Goal: Information Seeking & Learning: Learn about a topic

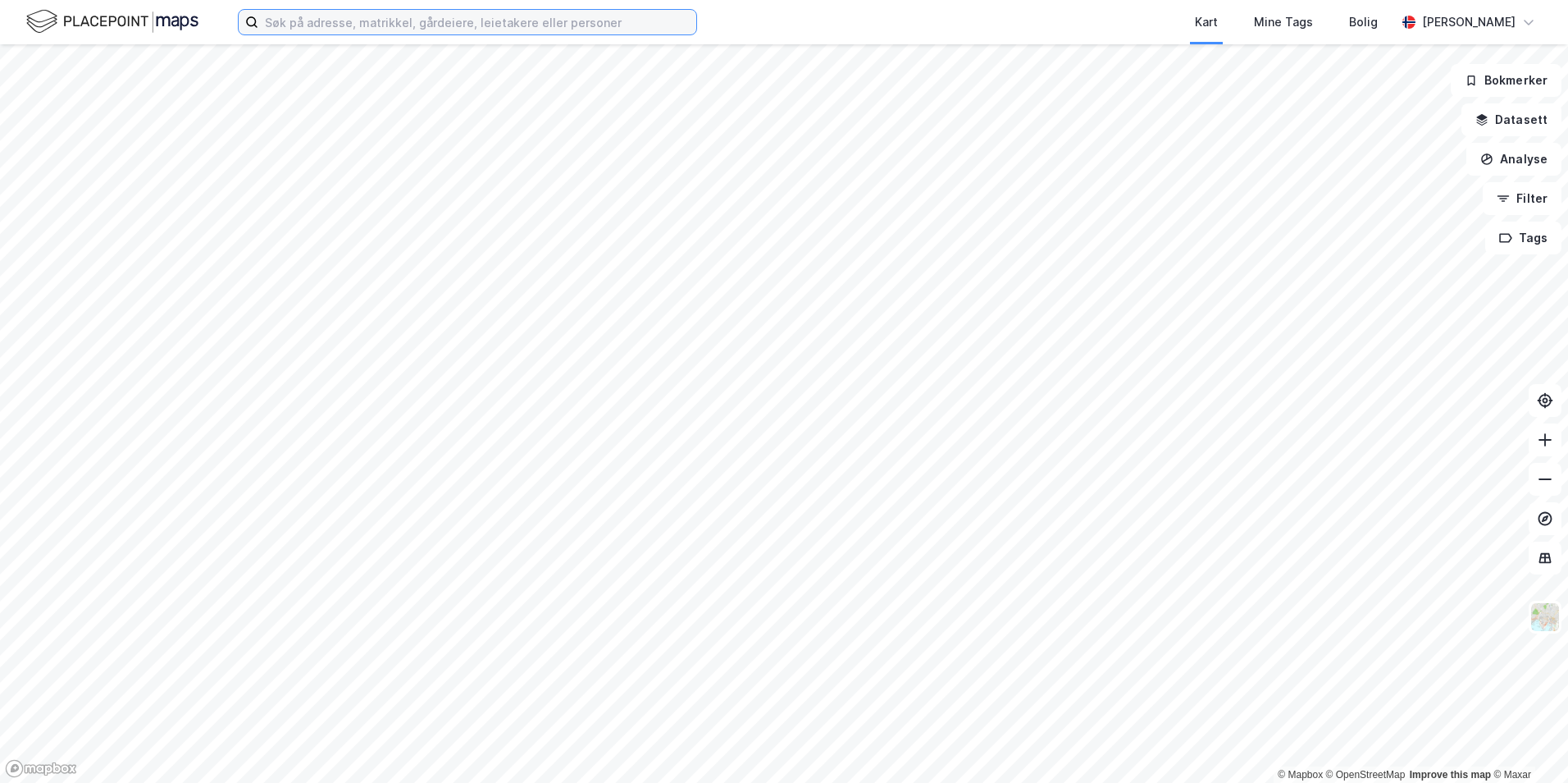
click at [494, 18] on input at bounding box center [476, 22] width 438 height 25
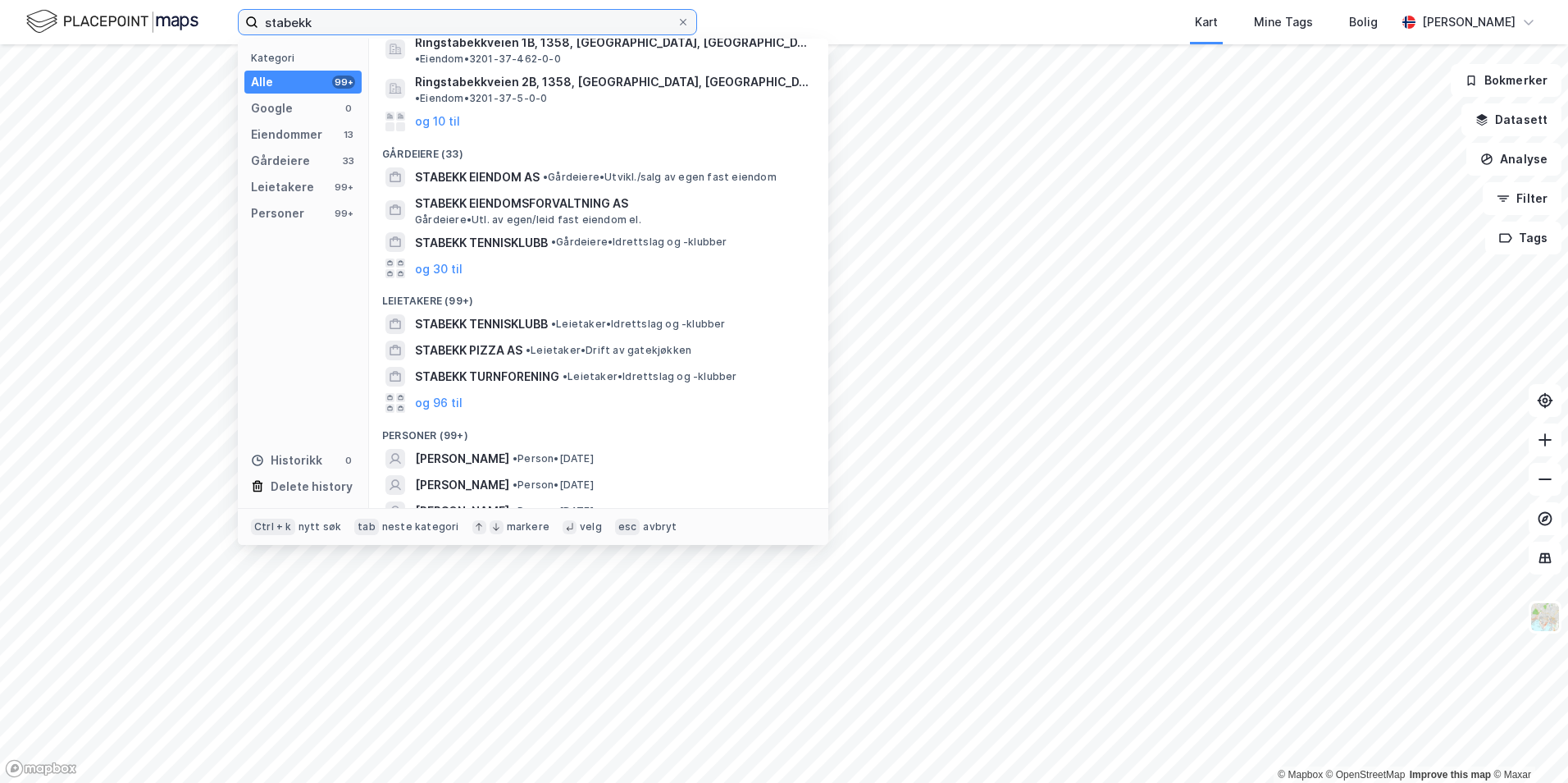
scroll to position [78, 0]
type input "stabekk"
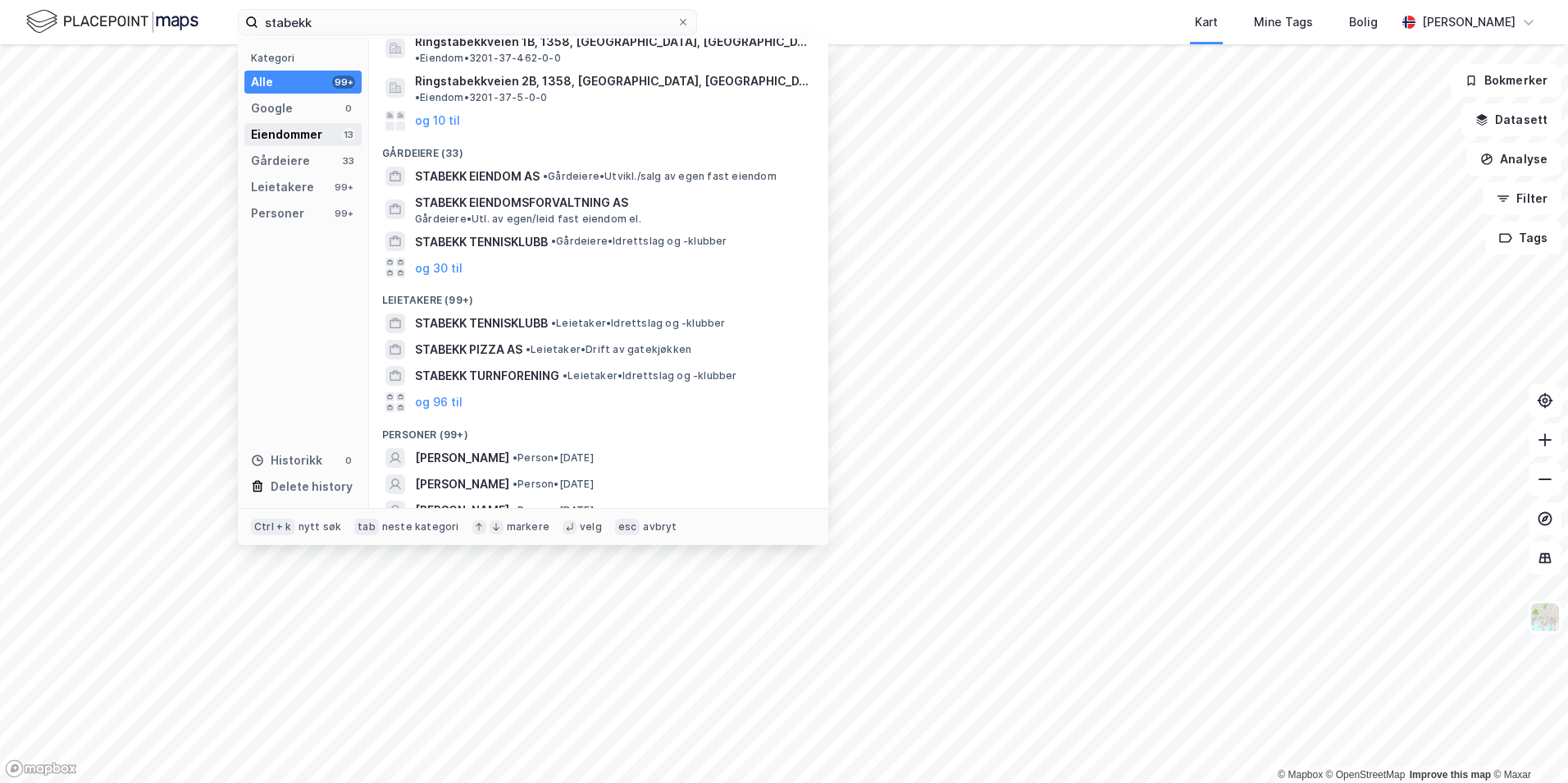
click at [276, 139] on div "Eiendommer" at bounding box center [286, 135] width 71 height 19
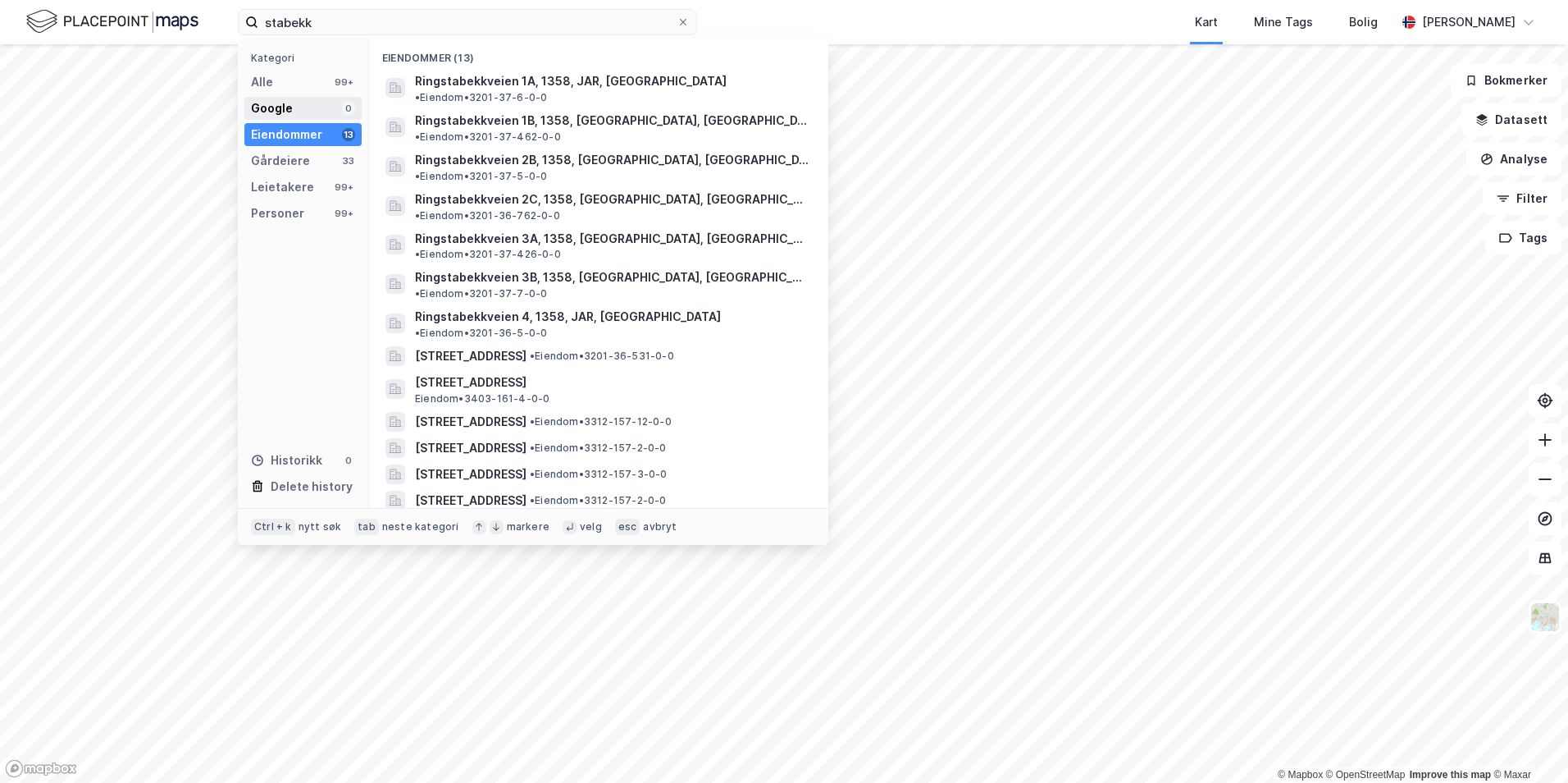
click at [289, 108] on div "Google" at bounding box center [272, 108] width 42 height 19
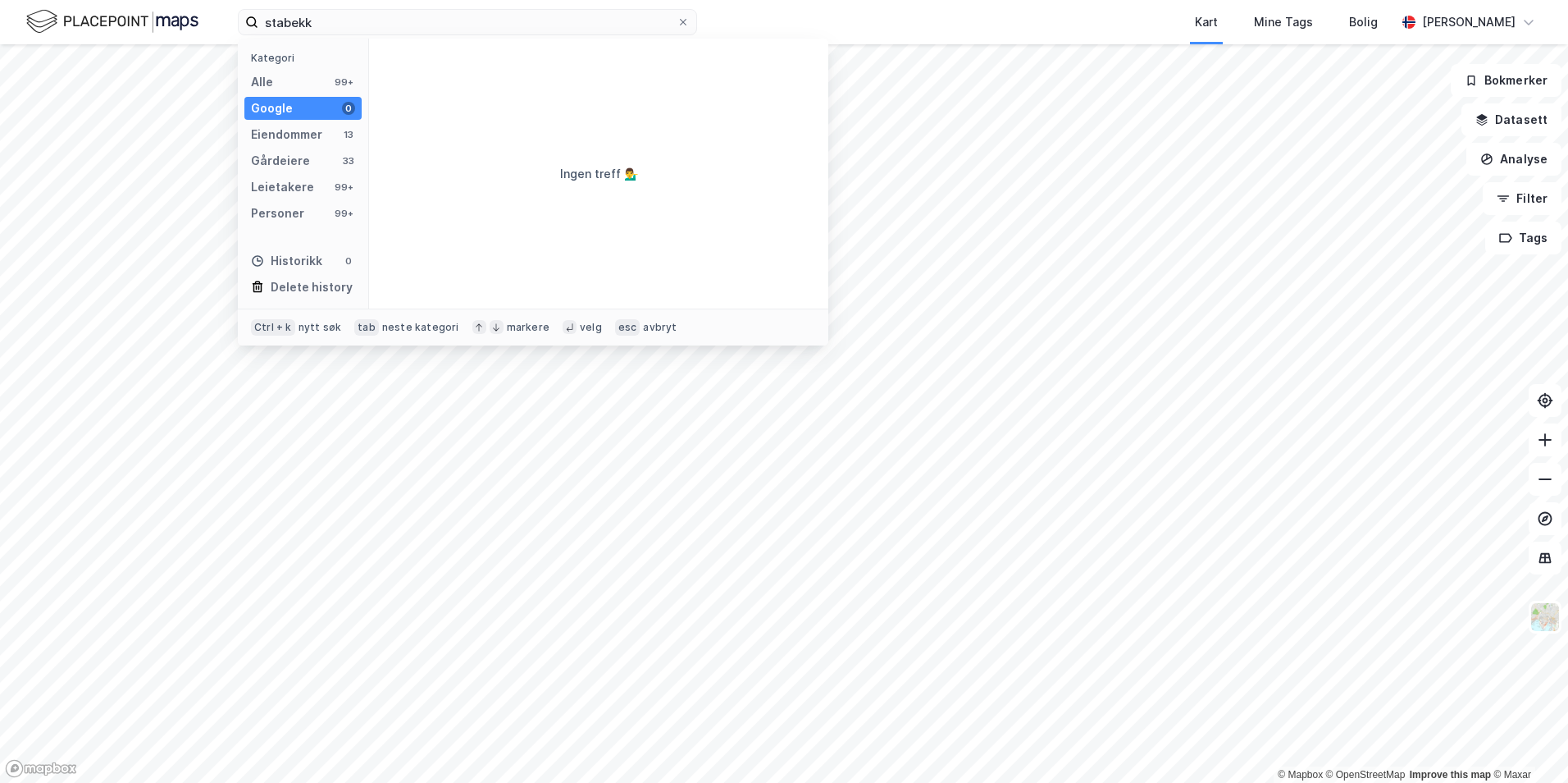
click at [291, 147] on div "Kategori Alle 99+ Google 0 Eiendommer 13 Gårdeiere 33 Leietakere 99+ Personer 9…" at bounding box center [303, 174] width 131 height 270
click at [280, 126] on div "Eiendommer" at bounding box center [286, 135] width 71 height 19
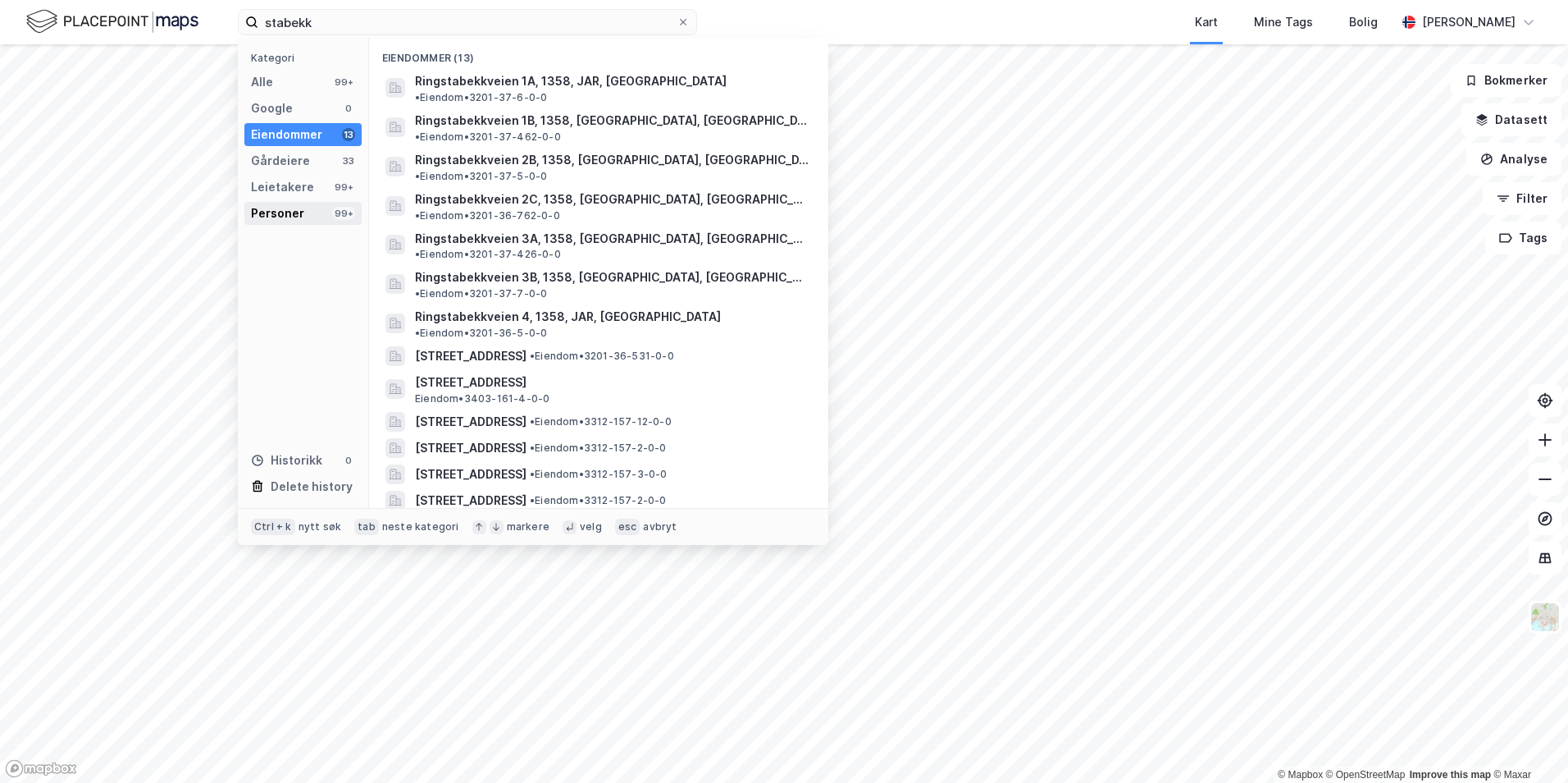
click at [289, 214] on div "Personer" at bounding box center [277, 213] width 54 height 19
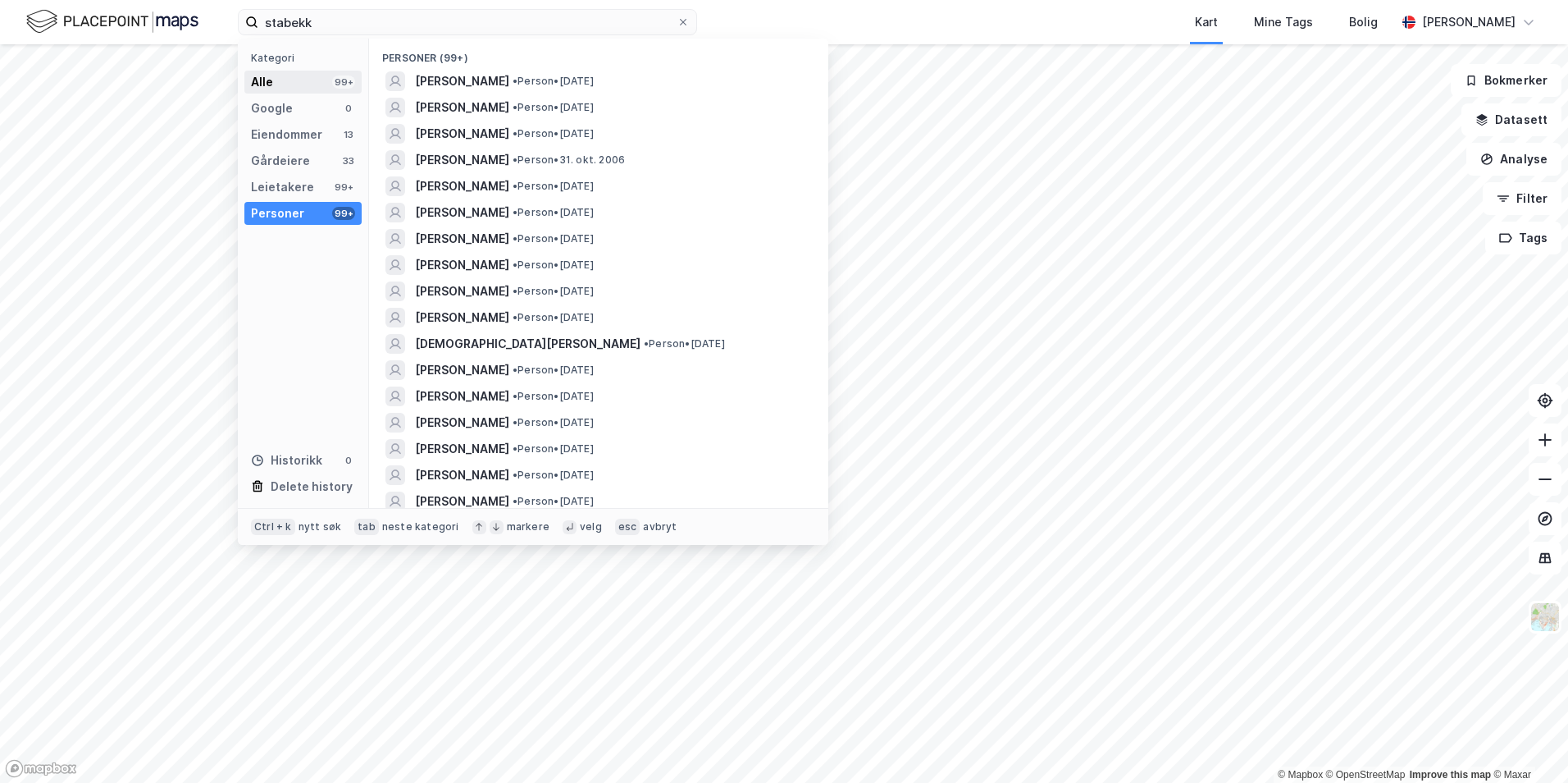
click at [282, 90] on div "Alle 99+" at bounding box center [303, 82] width 117 height 23
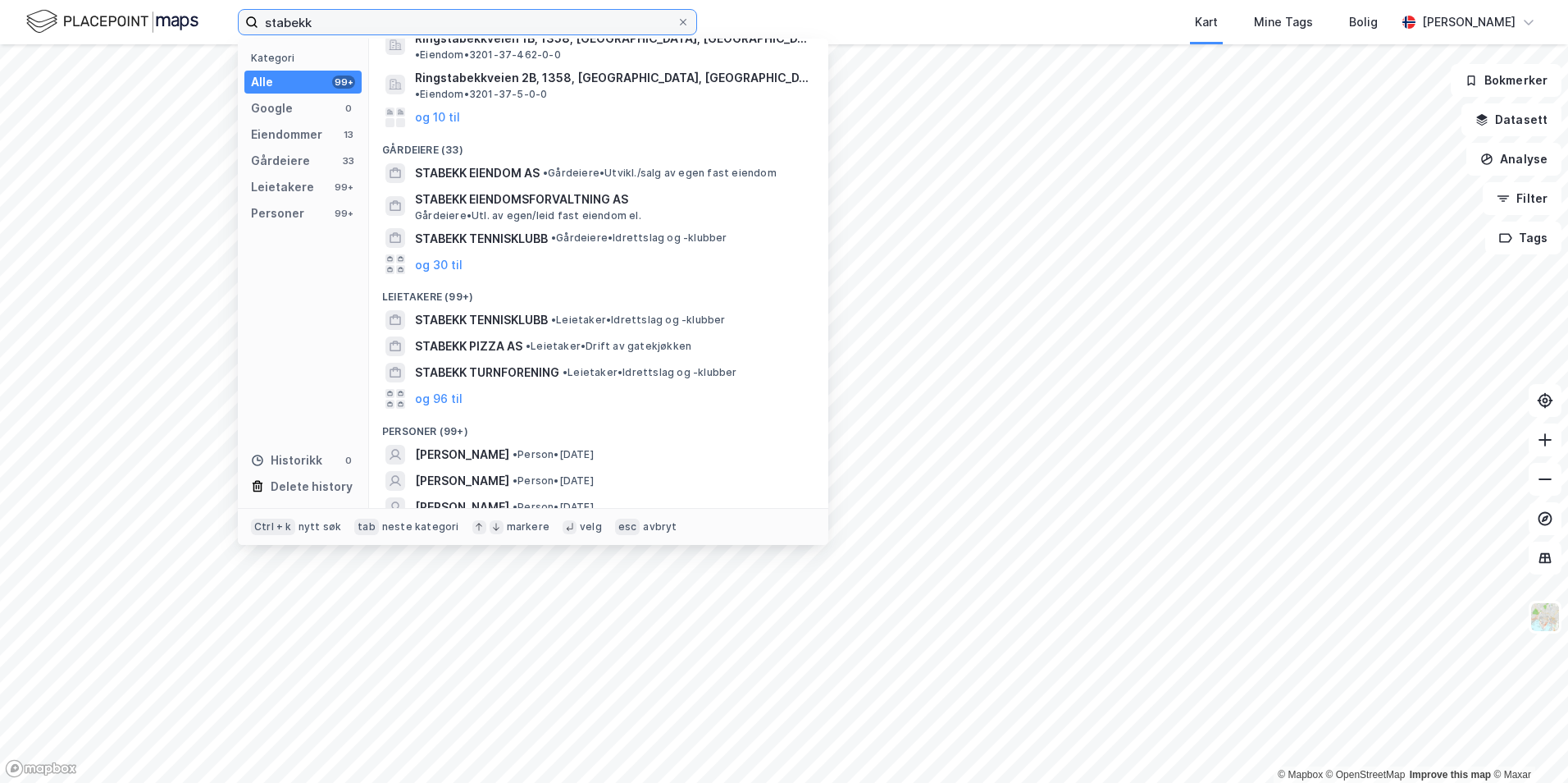
scroll to position [80, 0]
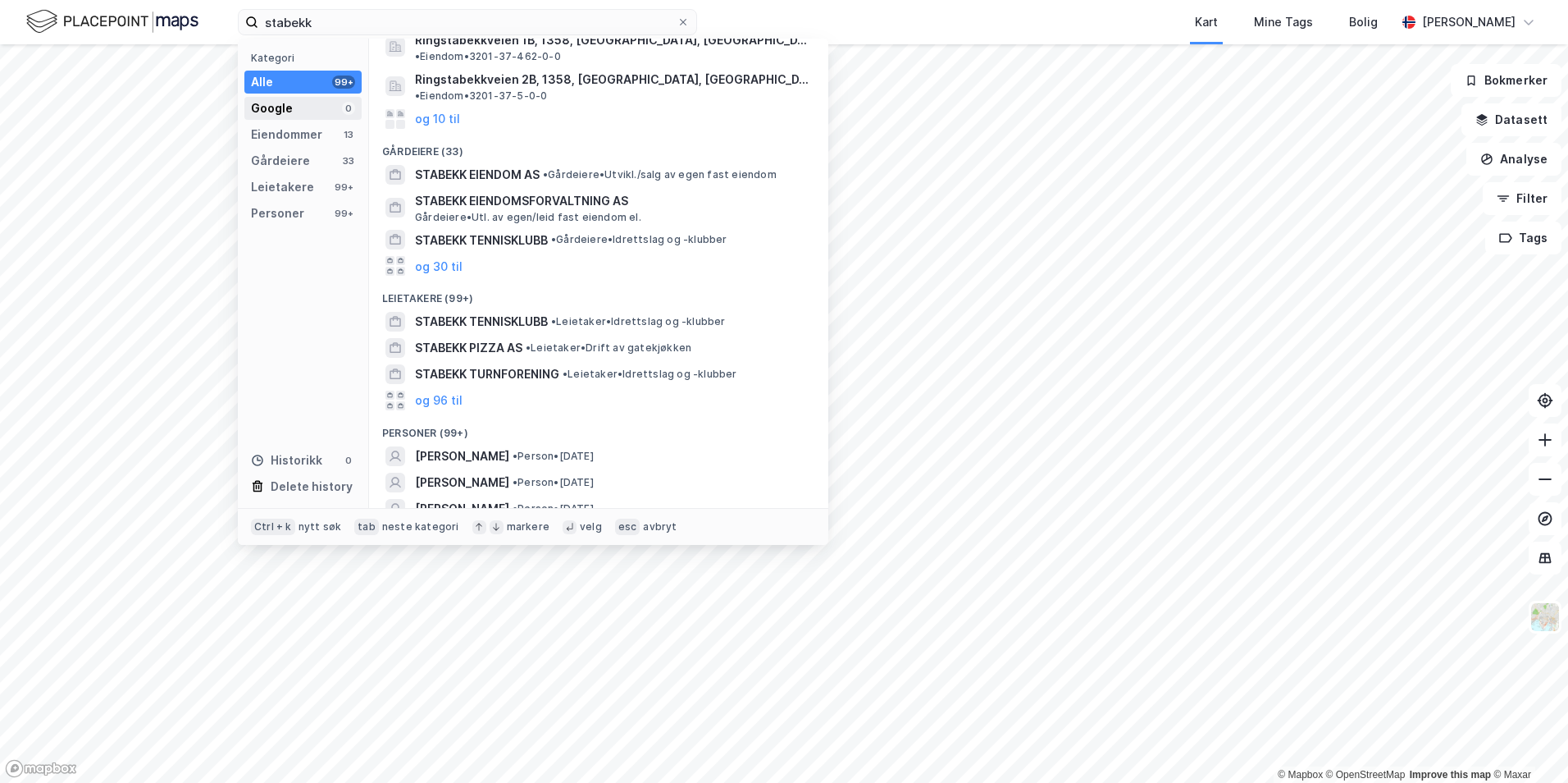
click at [292, 105] on div "Google 0" at bounding box center [303, 108] width 117 height 23
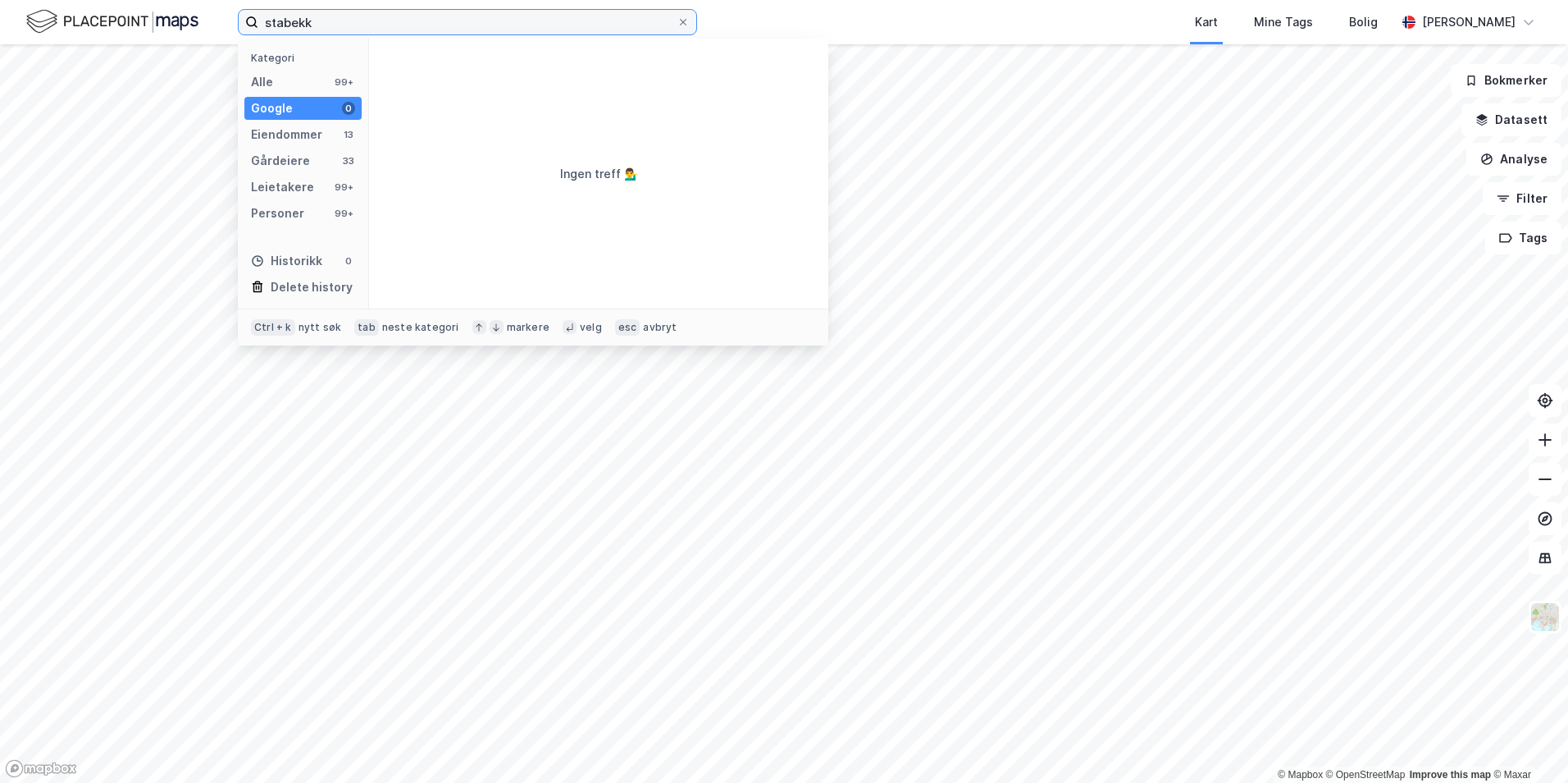
scroll to position [0, 0]
click at [326, 19] on input "stabekk" at bounding box center [467, 22] width 418 height 25
click at [312, 72] on div "Alle 99+" at bounding box center [303, 82] width 117 height 23
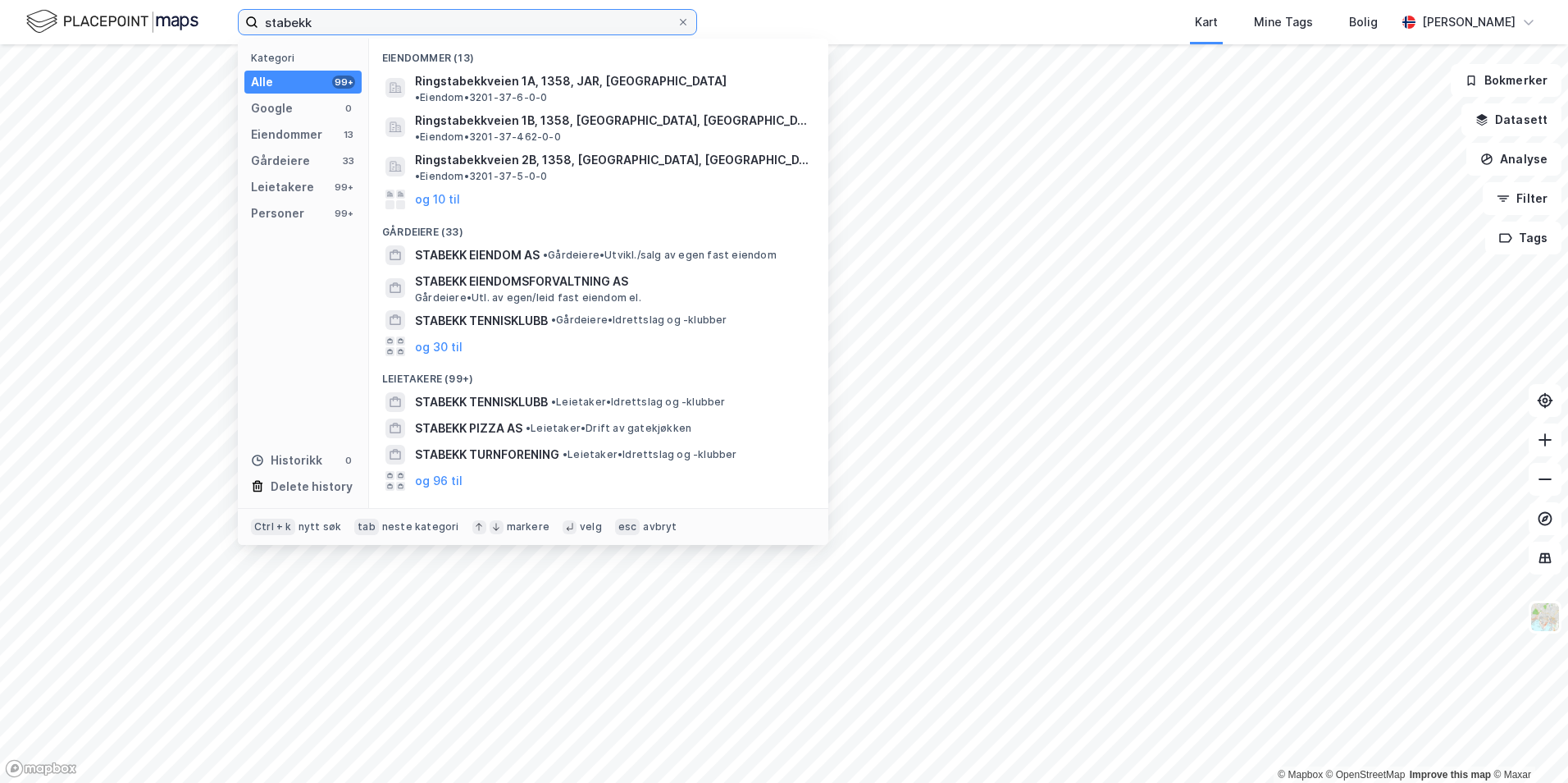
click at [353, 17] on input "stabekk" at bounding box center [467, 22] width 418 height 25
click at [284, 134] on div "Eiendommer" at bounding box center [286, 135] width 71 height 19
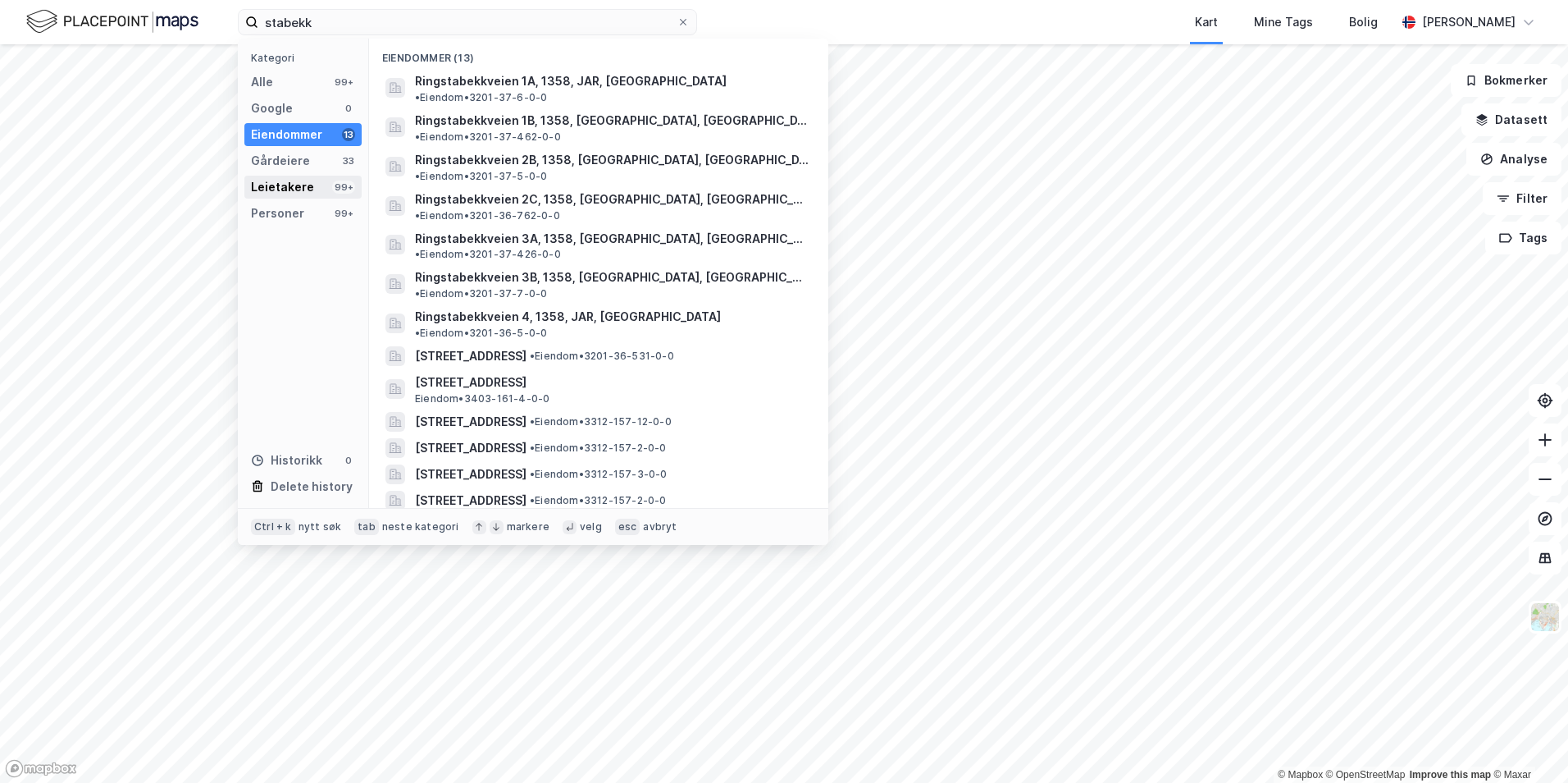
click at [292, 184] on div "Leietakere" at bounding box center [283, 187] width 63 height 19
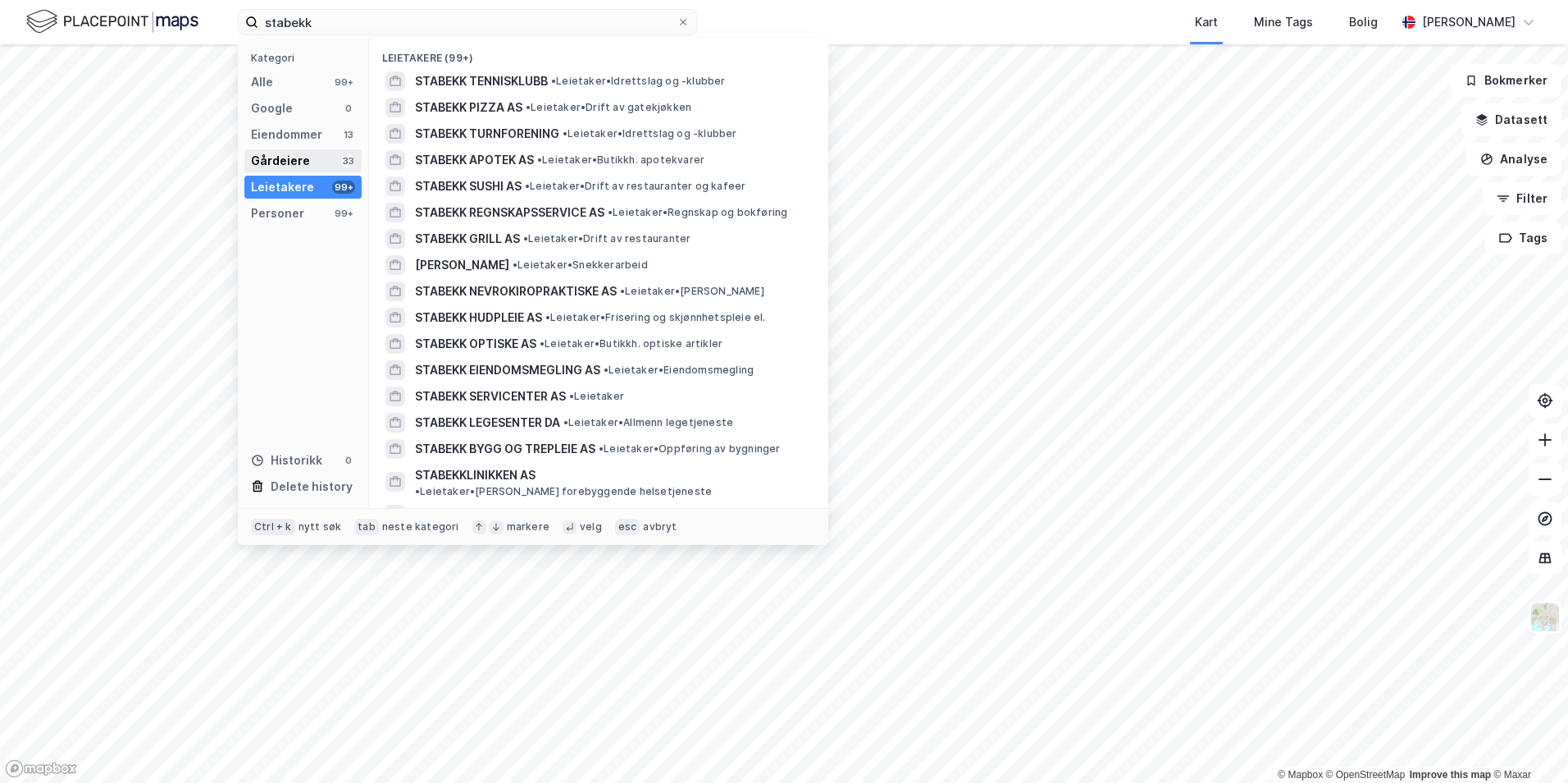
click at [291, 170] on div "Gårdeiere" at bounding box center [280, 160] width 59 height 19
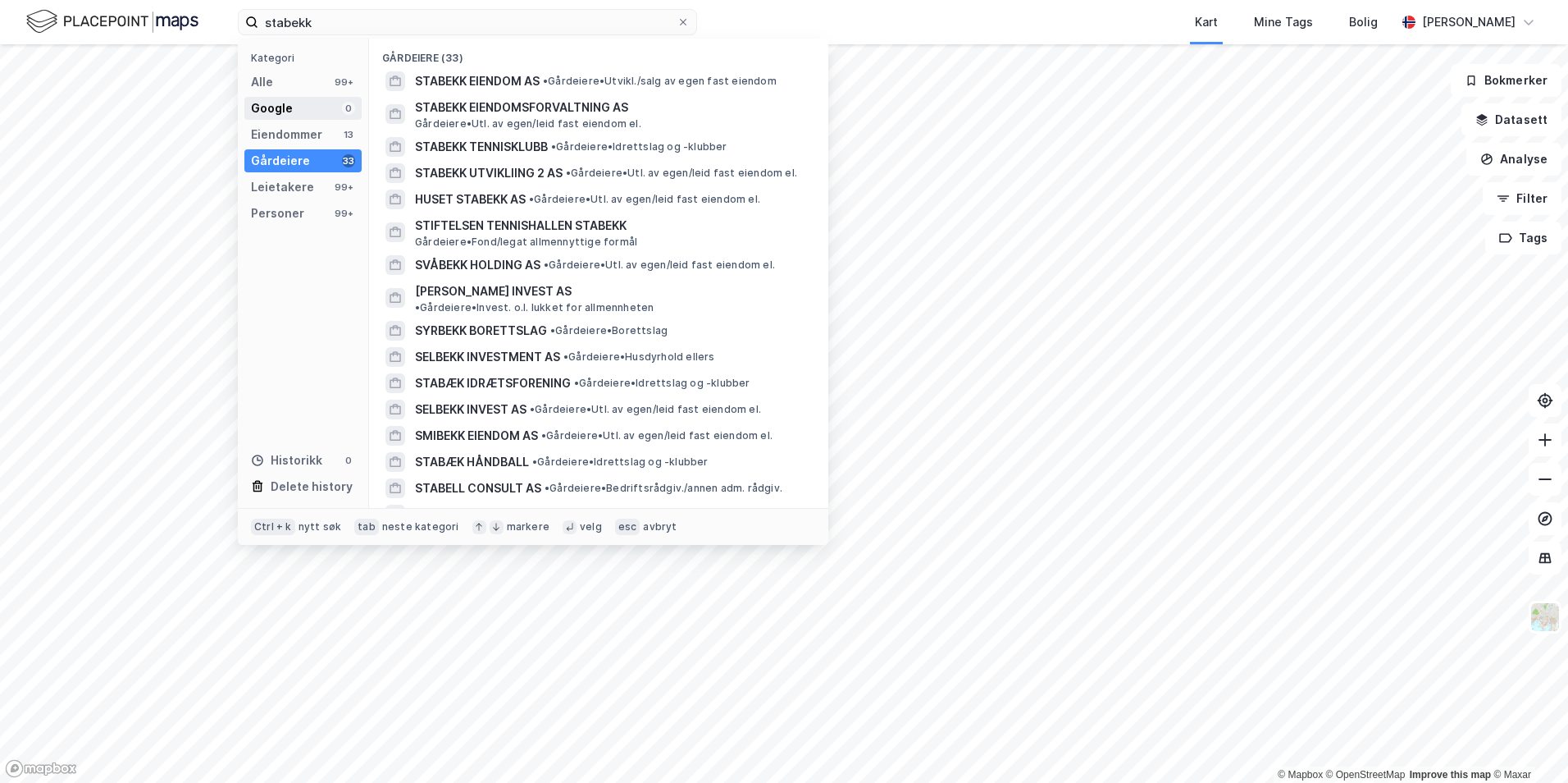
click at [280, 118] on div "Google 0" at bounding box center [303, 108] width 117 height 23
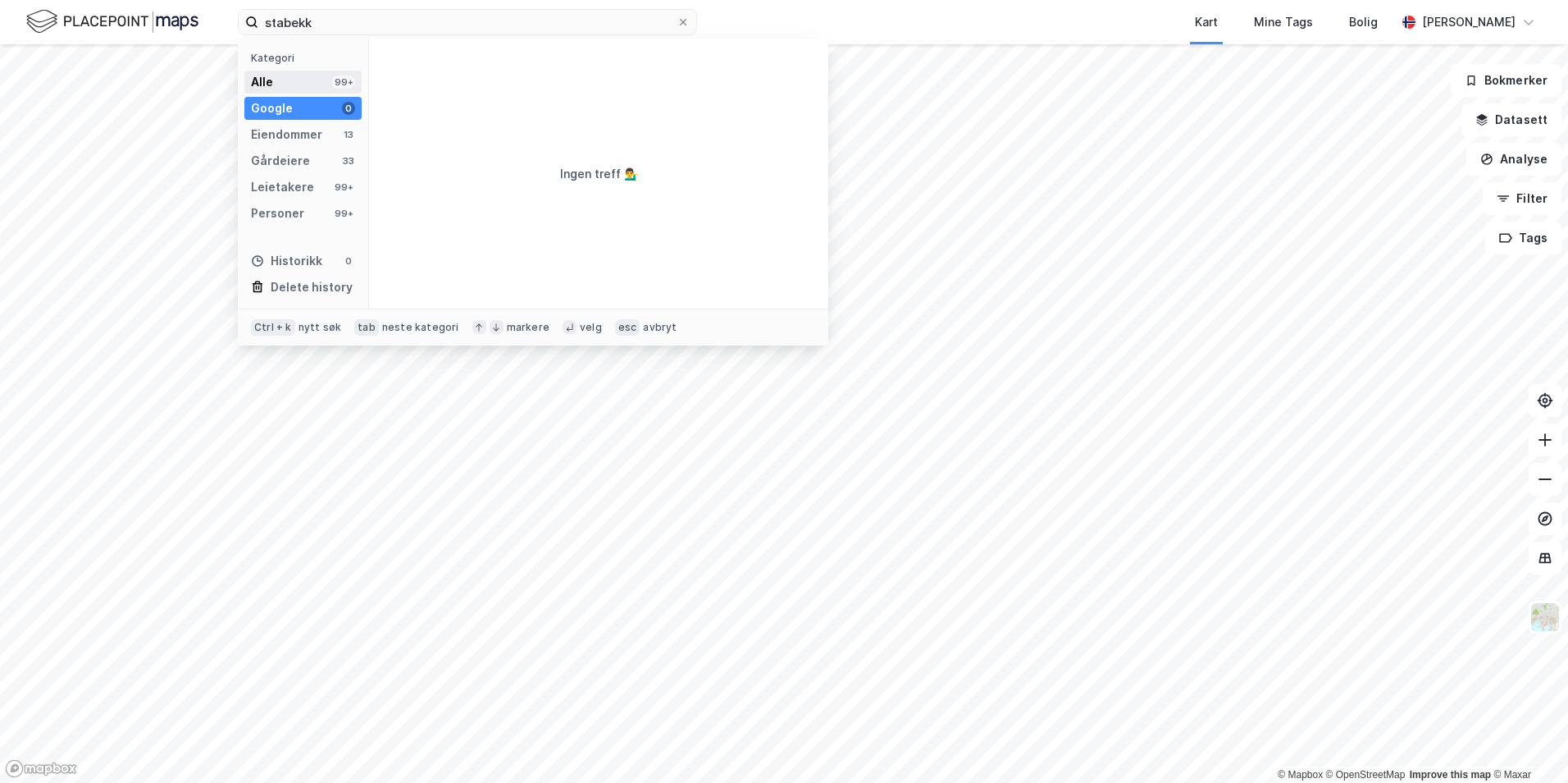
click at [283, 88] on div "Alle 99+" at bounding box center [303, 82] width 117 height 23
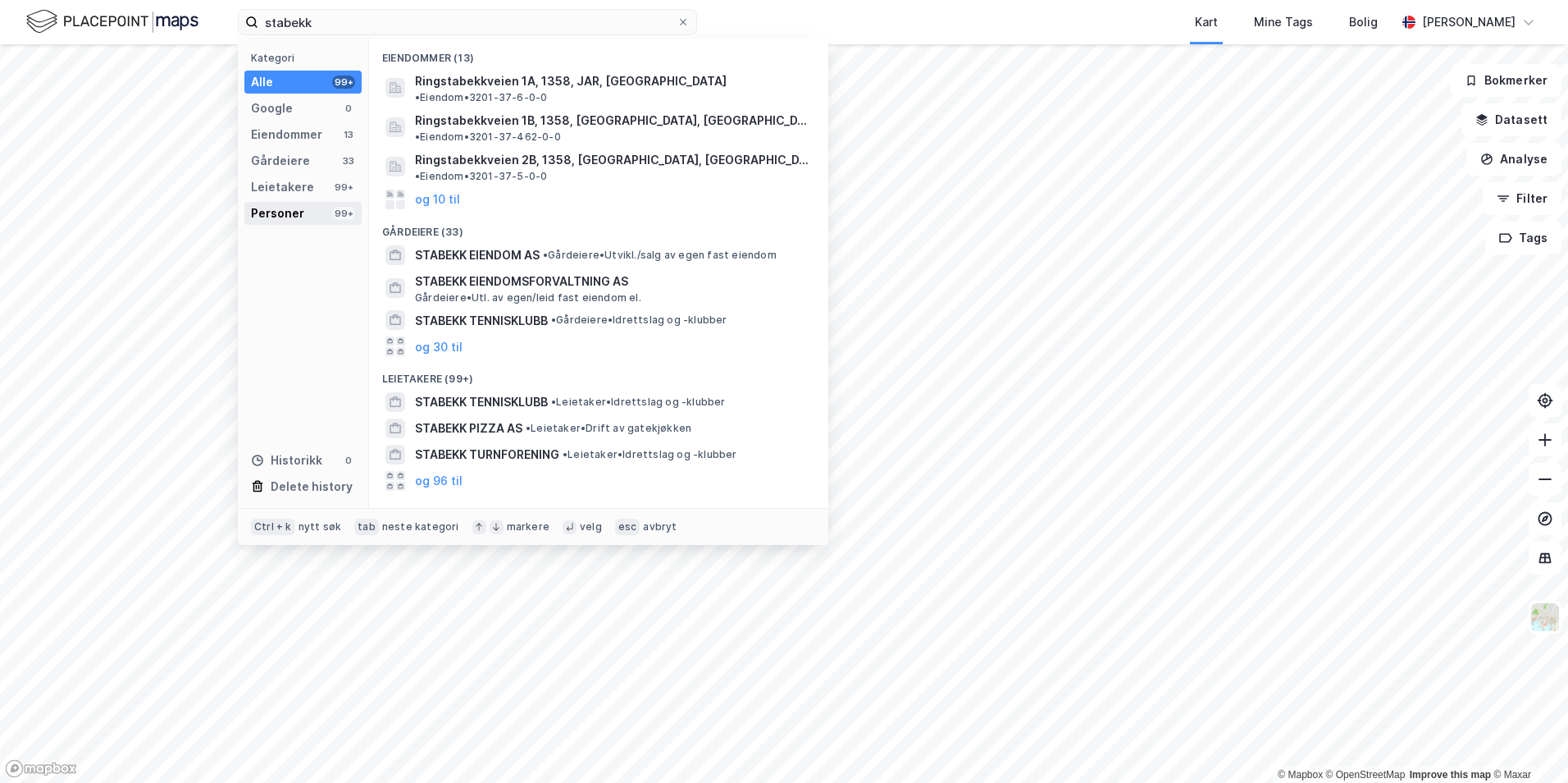
click at [307, 211] on div "Personer 99+" at bounding box center [303, 213] width 117 height 23
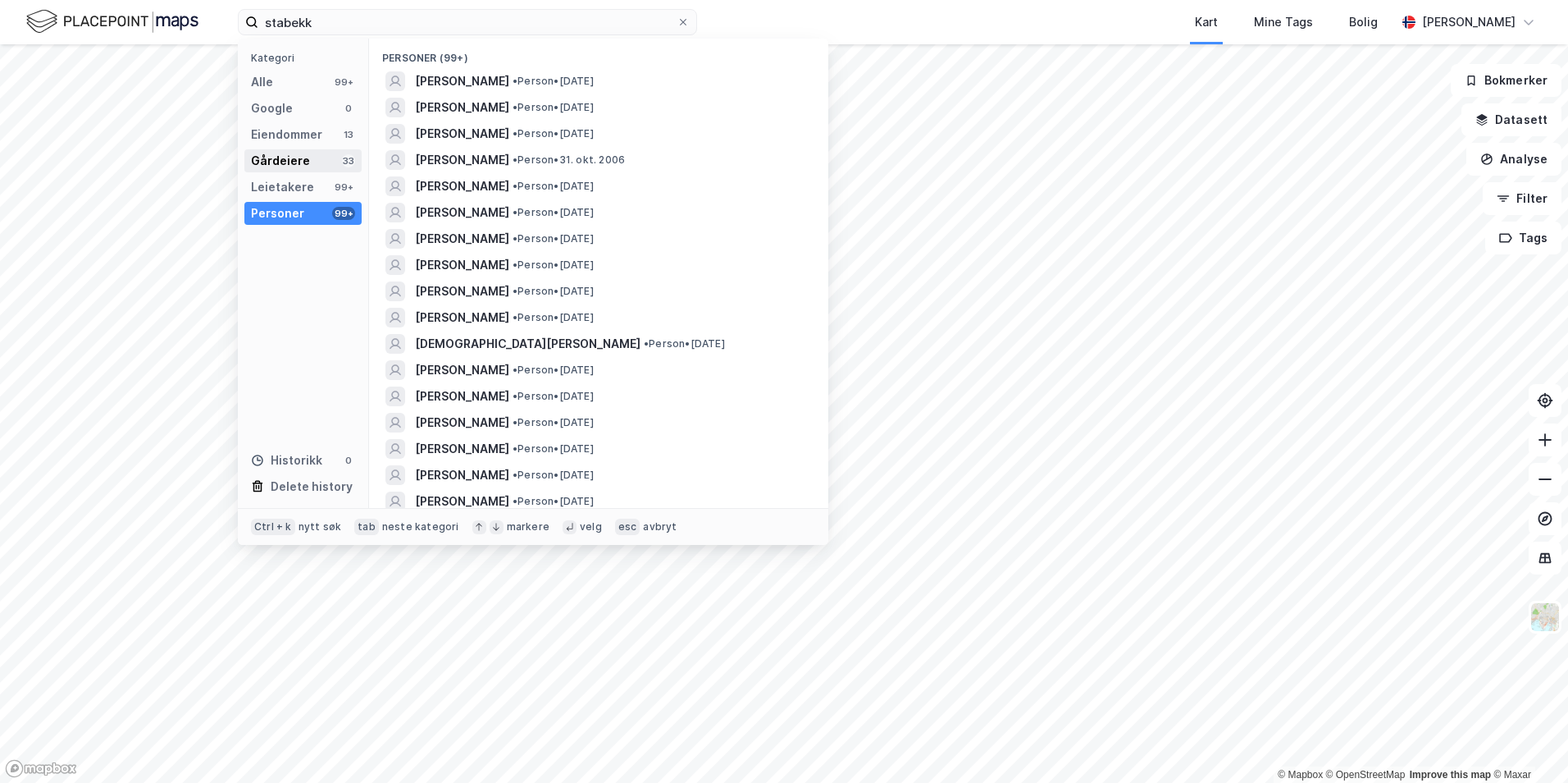
click at [304, 168] on div "Gårdeiere" at bounding box center [280, 160] width 59 height 19
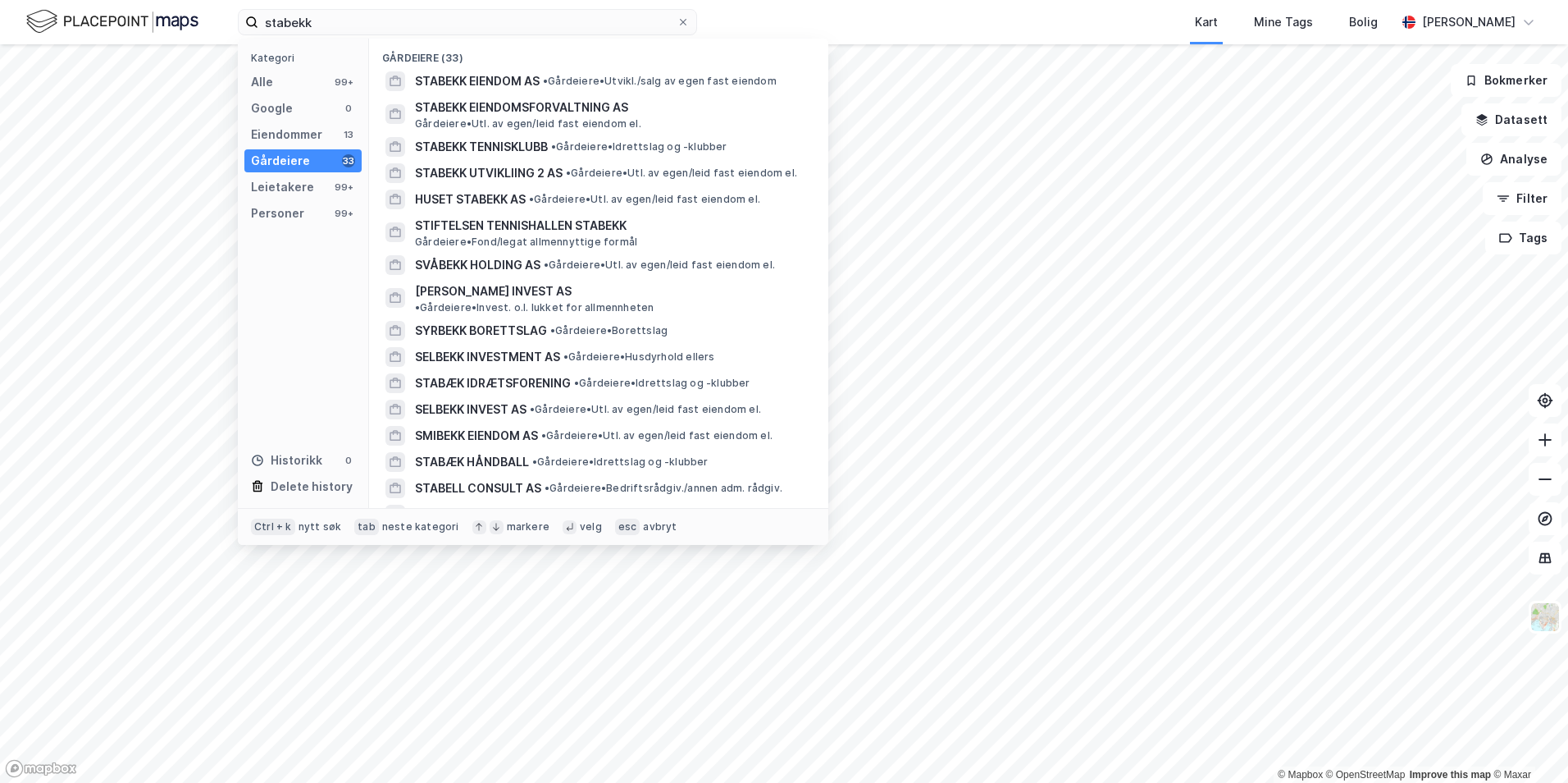
click at [302, 146] on div "Kategori Alle 99+ Google 0 Eiendommer 13 Gårdeiere 33 Leietakere 99+ Personer 9…" at bounding box center [303, 273] width 131 height 469
click at [300, 127] on div "Eiendommer" at bounding box center [286, 135] width 71 height 19
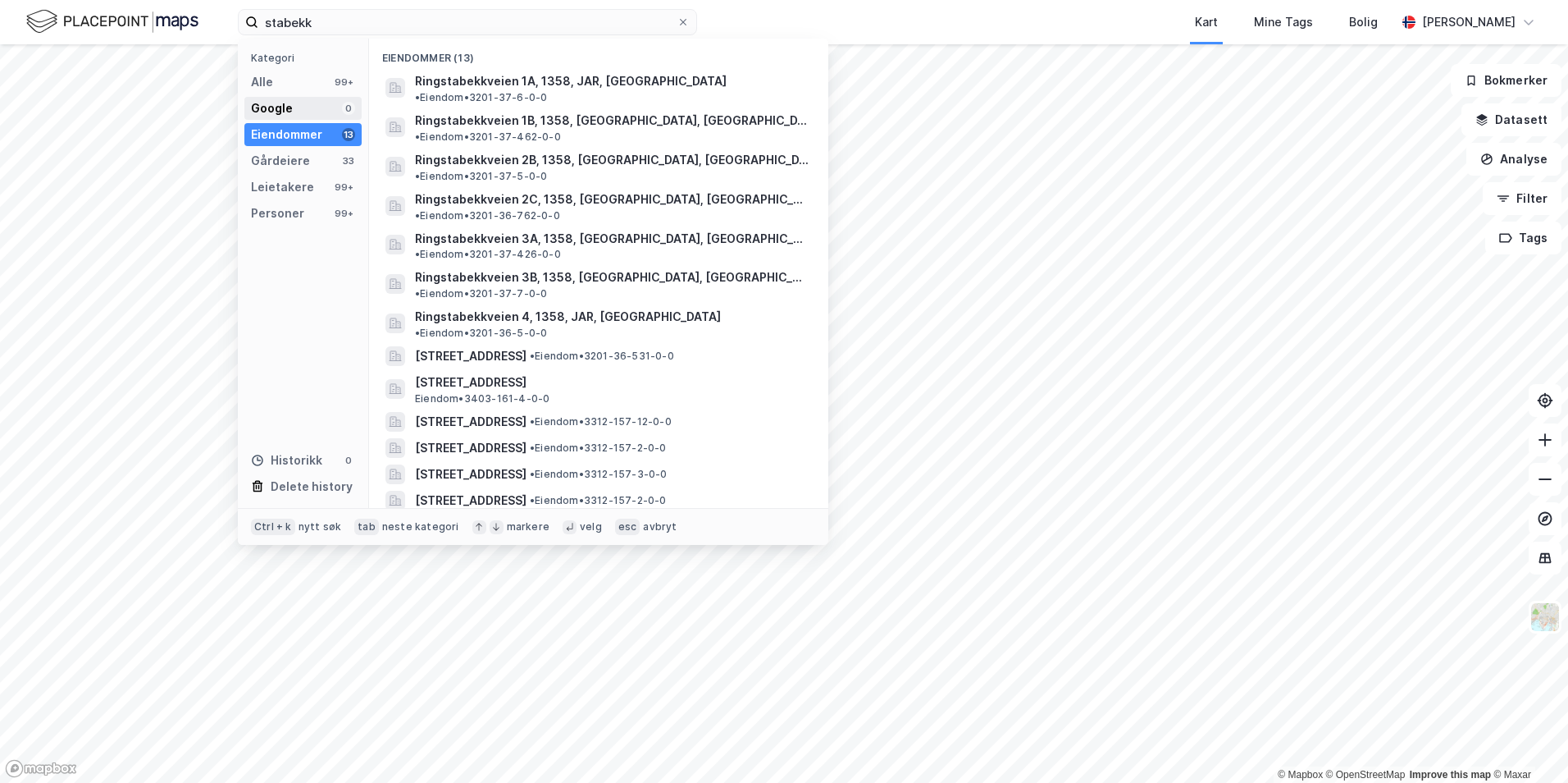
click at [298, 111] on div "Google 0" at bounding box center [303, 108] width 117 height 23
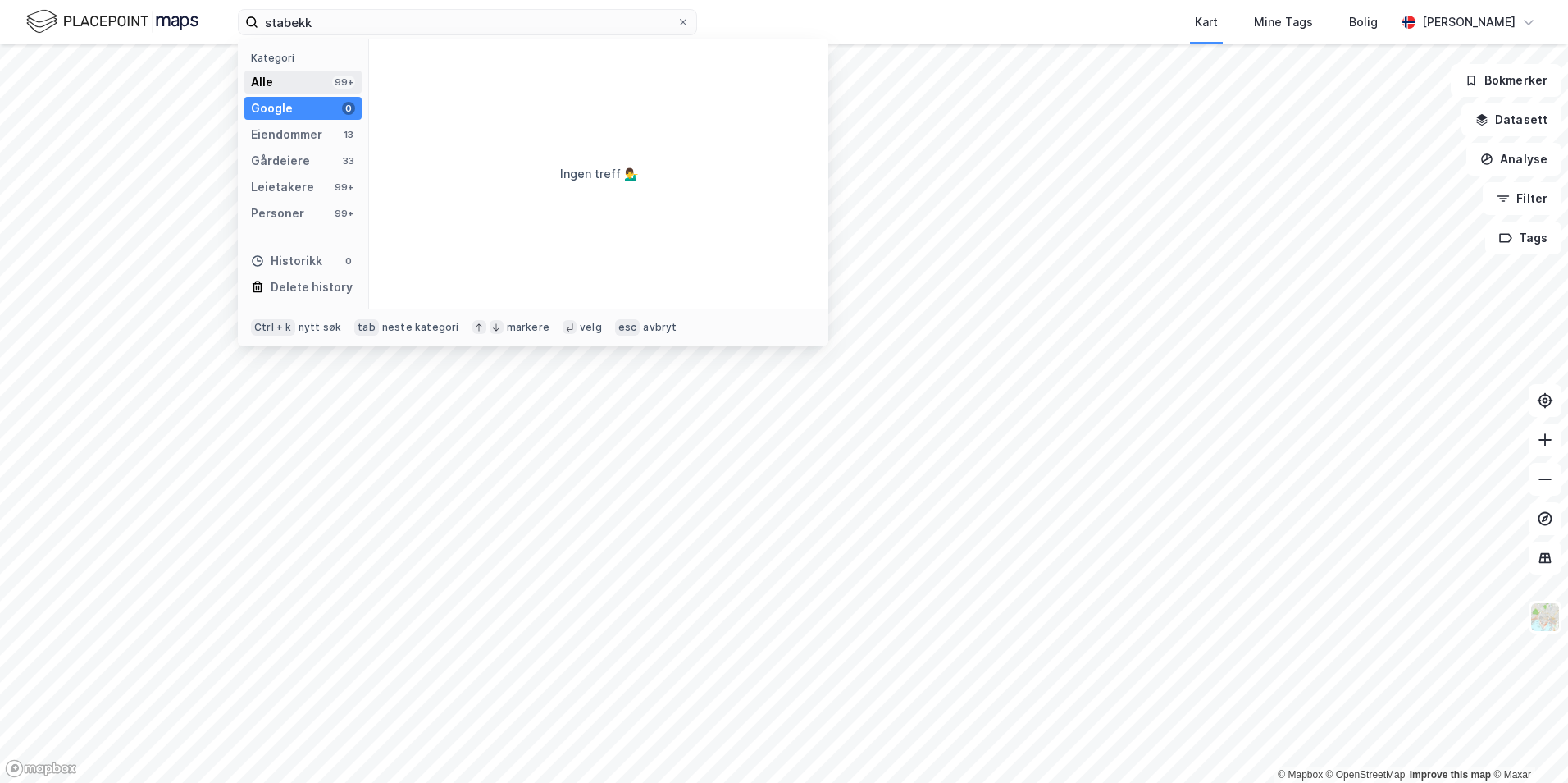
click at [292, 87] on div "Alle 99+" at bounding box center [303, 82] width 117 height 23
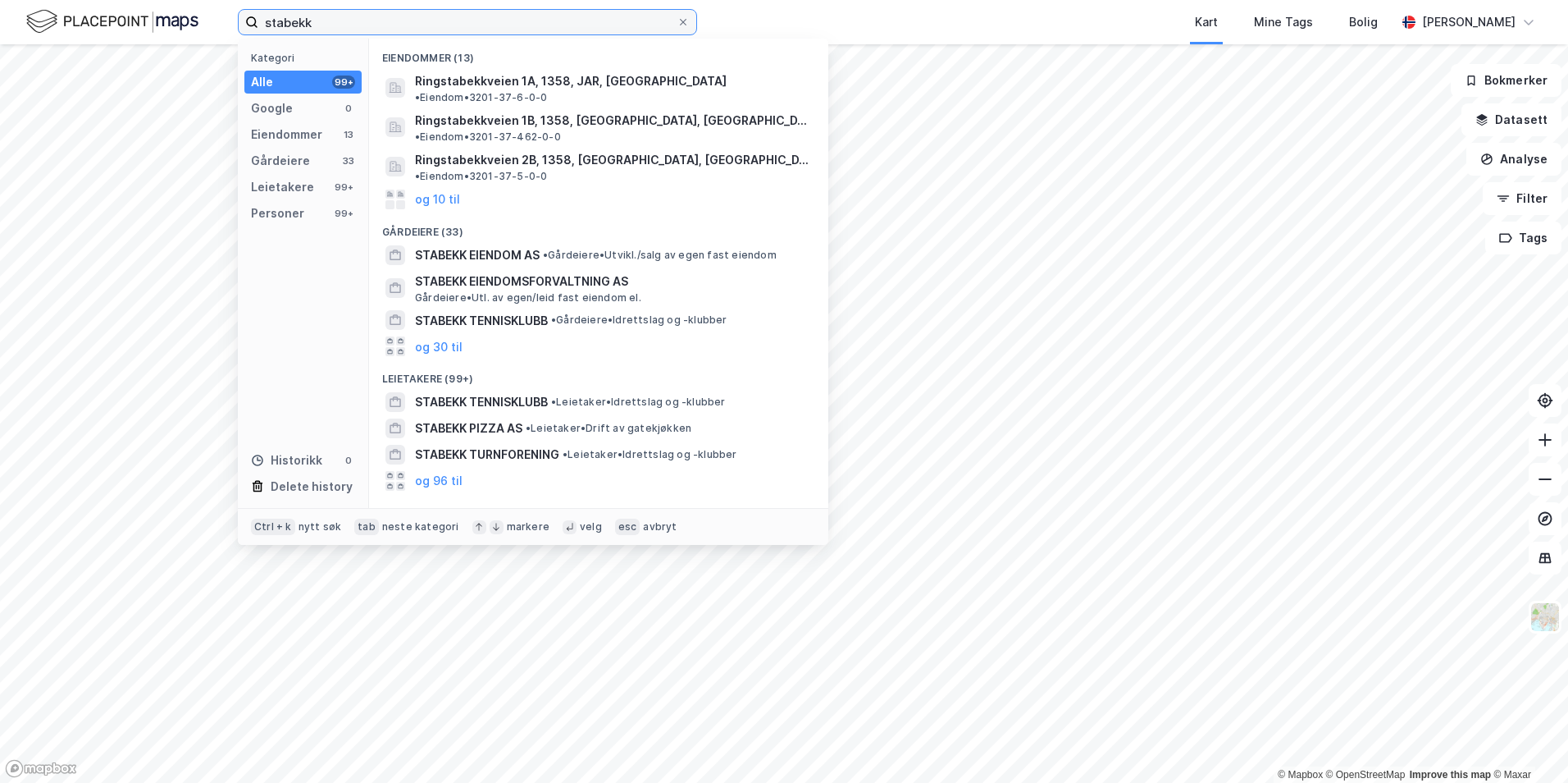
drag, startPoint x: 334, startPoint y: 28, endPoint x: 261, endPoint y: 18, distance: 73.7
click at [261, 18] on input "stabekk" at bounding box center [467, 22] width 418 height 25
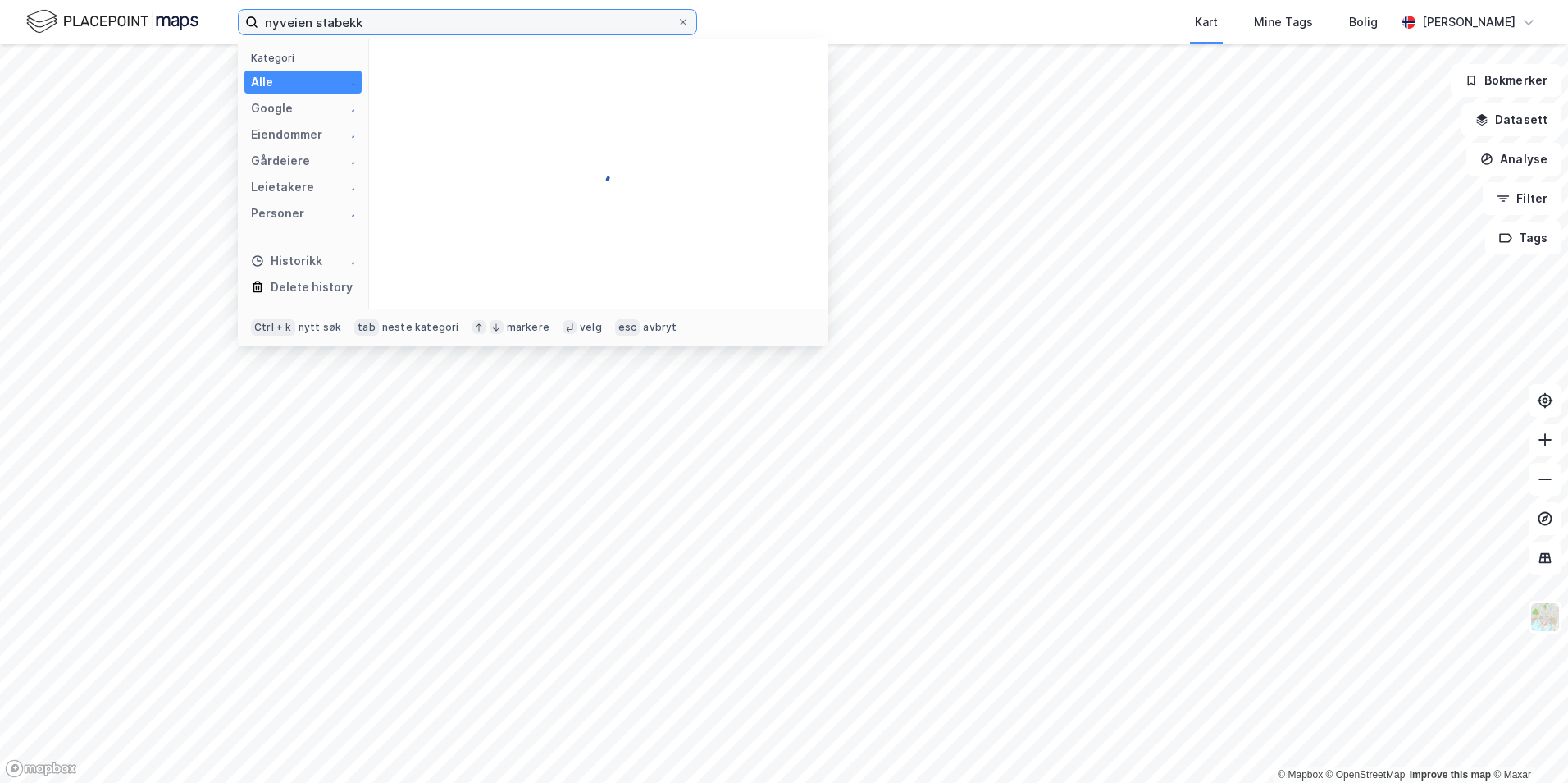
type input "nyveien stabekk"
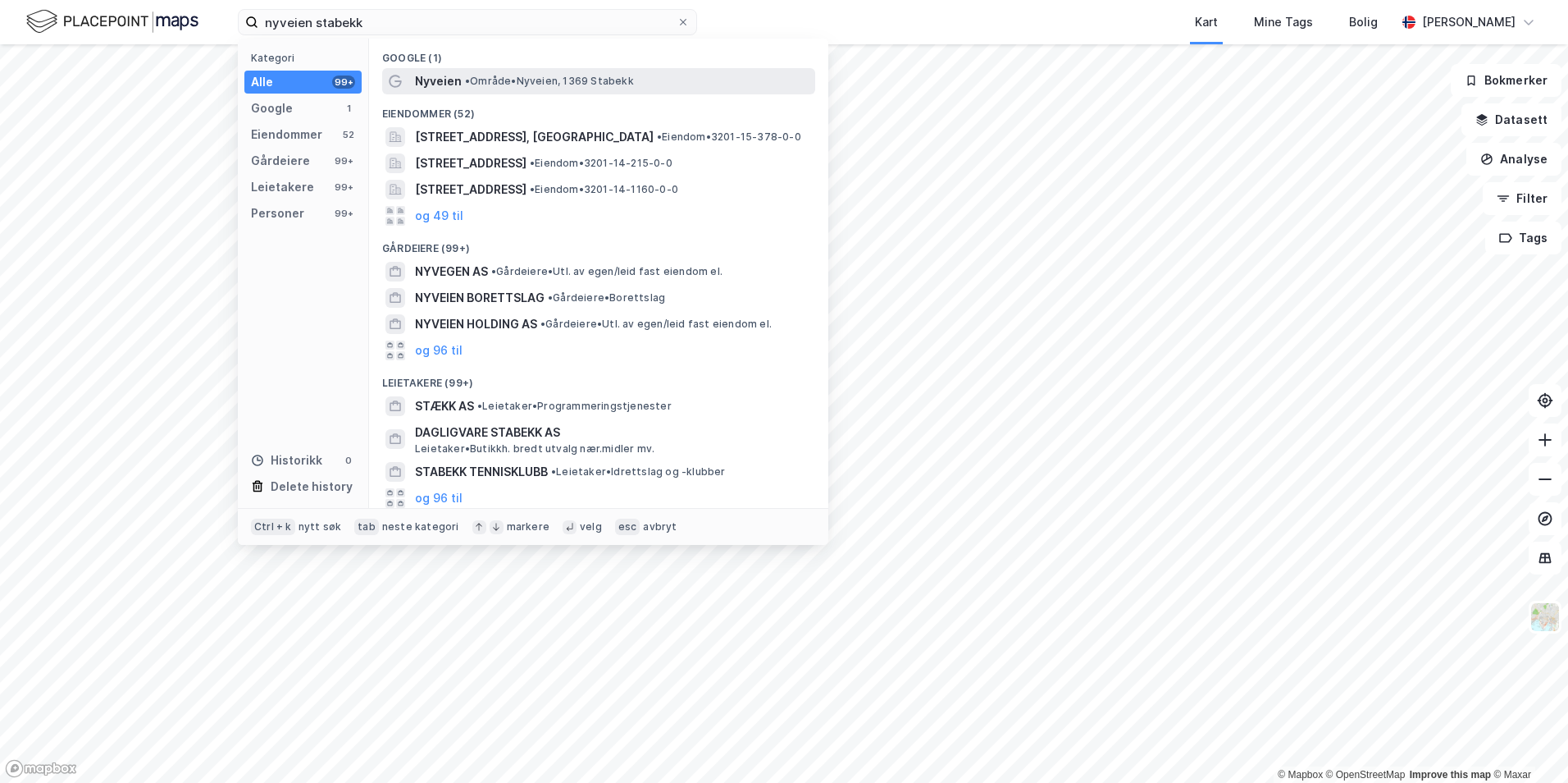
click at [433, 78] on span "Nyveien" at bounding box center [438, 81] width 47 height 19
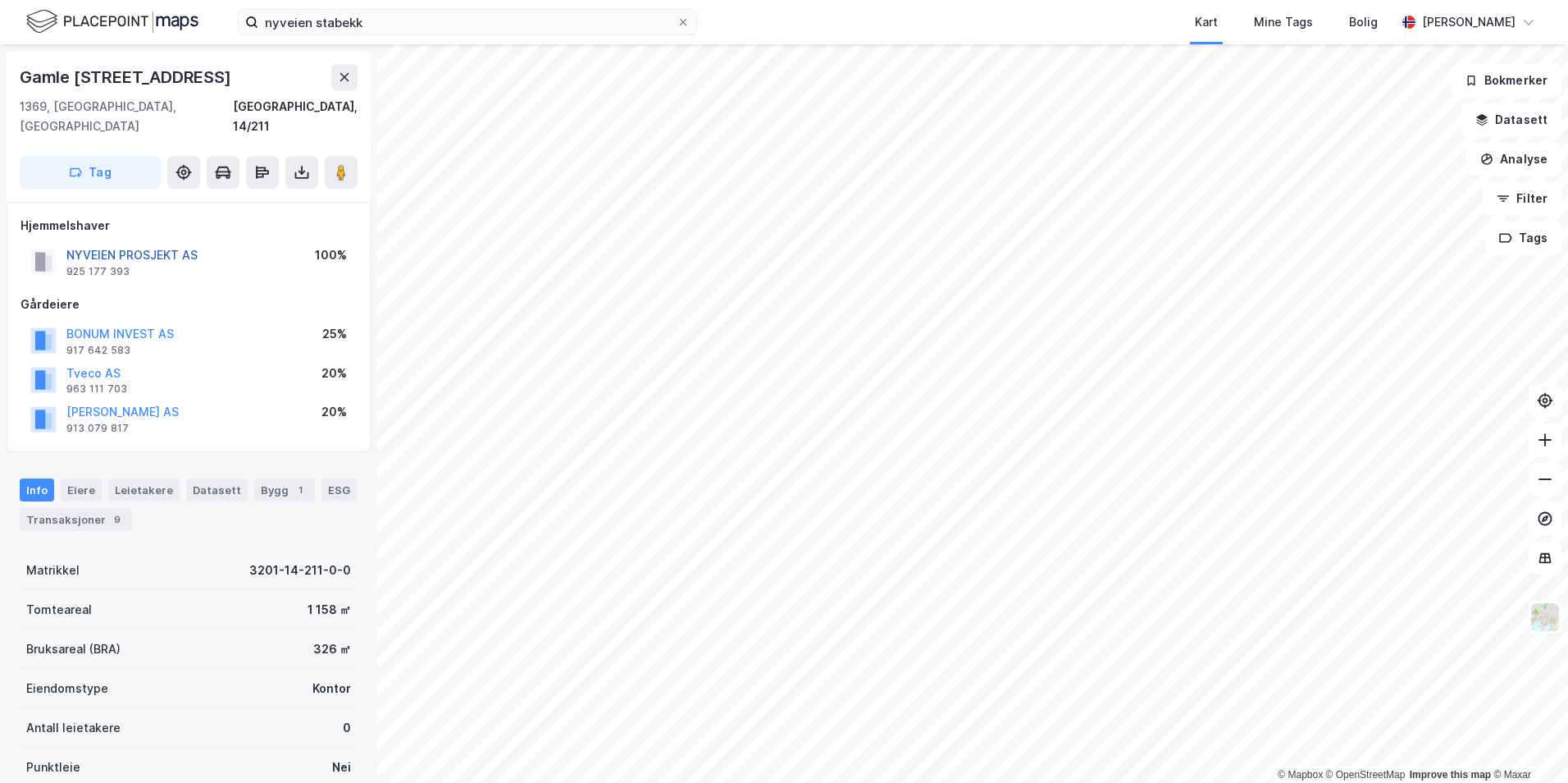
click at [0, 0] on button "NYVEIEN PROSJEKT AS" at bounding box center [0, 0] width 0 height 0
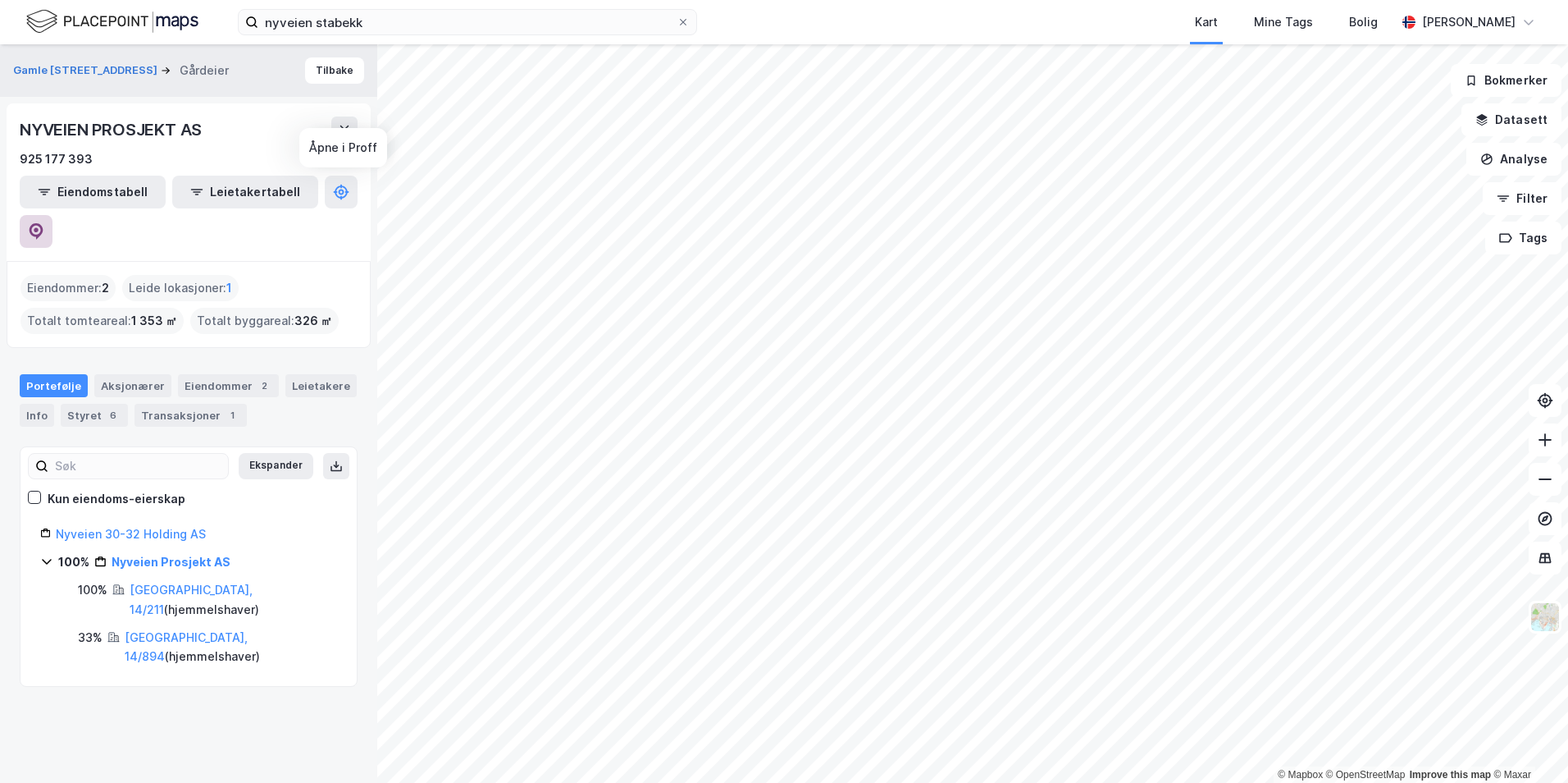
click at [53, 215] on button at bounding box center [35, 231] width 33 height 33
